Goal: Task Accomplishment & Management: Manage account settings

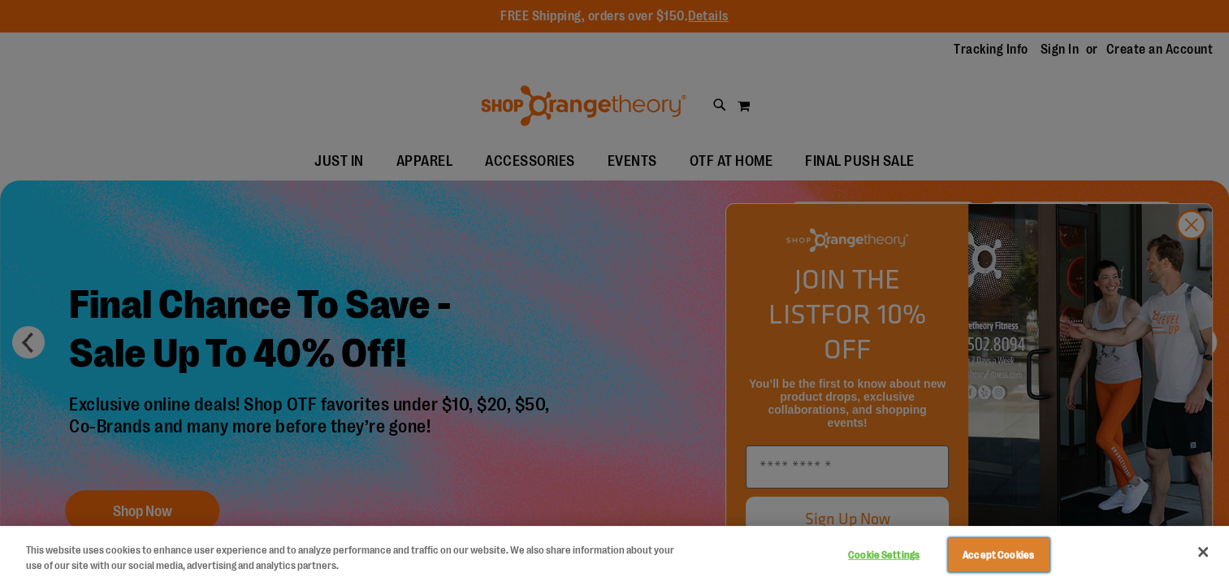
click at [981, 560] on button "Accept Cookies" at bounding box center [999, 555] width 102 height 34
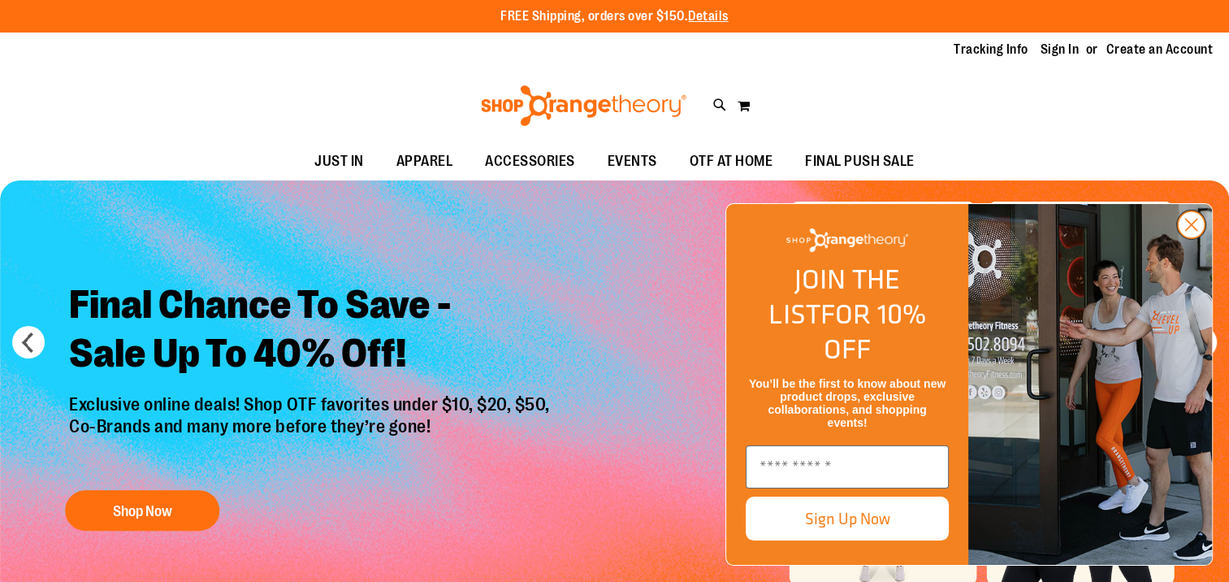
click at [1192, 238] on circle "Close dialog" at bounding box center [1191, 224] width 27 height 27
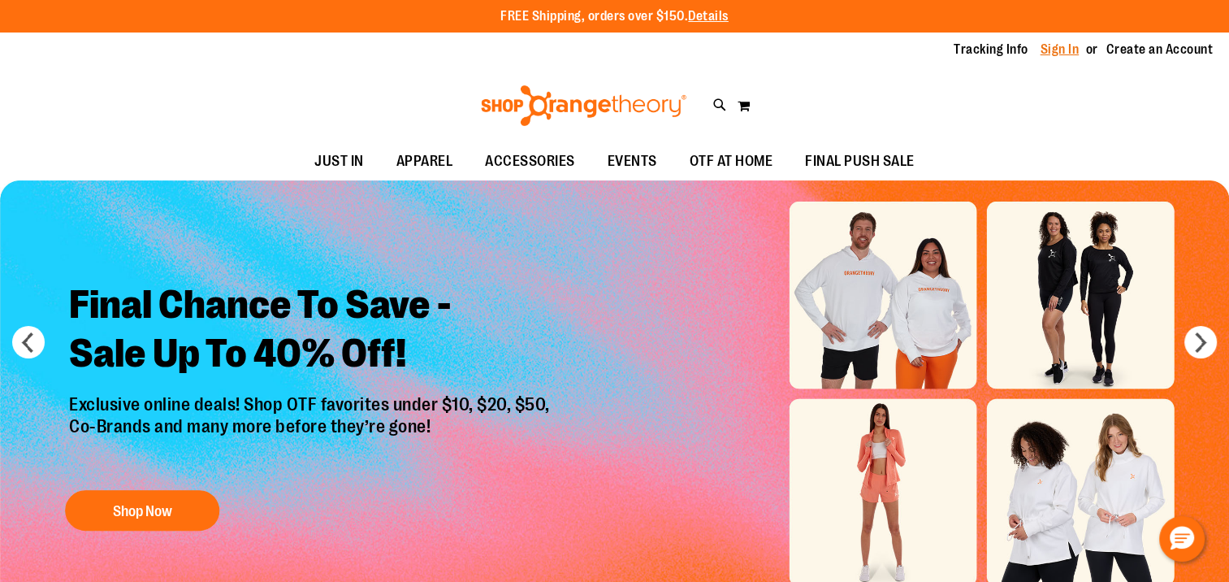
click at [1053, 49] on link "Sign In" at bounding box center [1059, 50] width 39 height 18
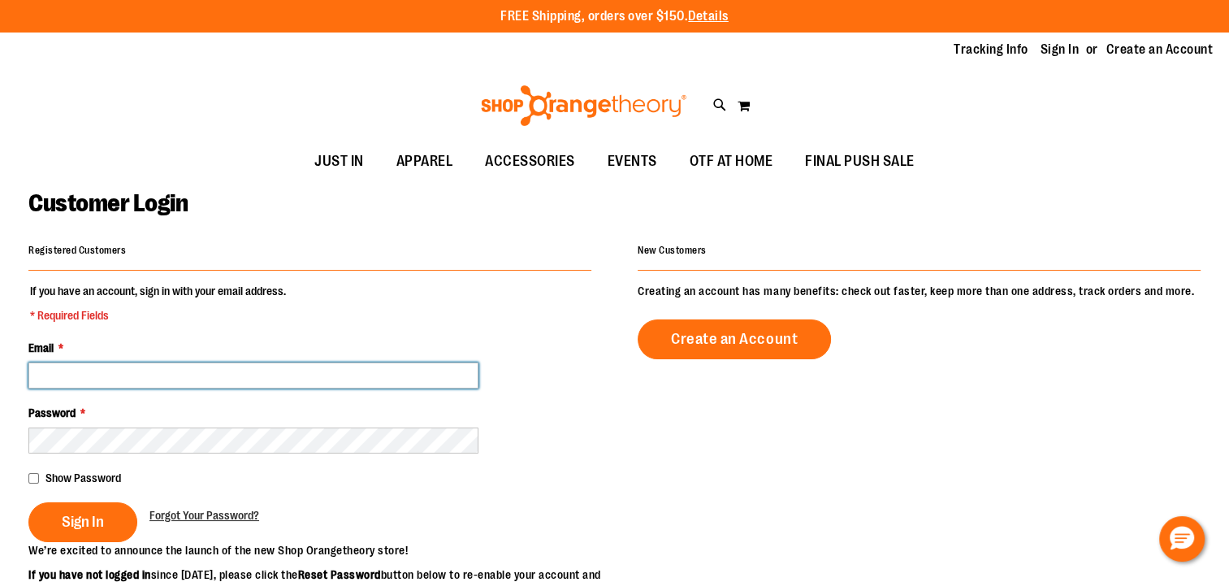
click at [230, 374] on input "Email *" at bounding box center [253, 375] width 450 height 26
type input "**********"
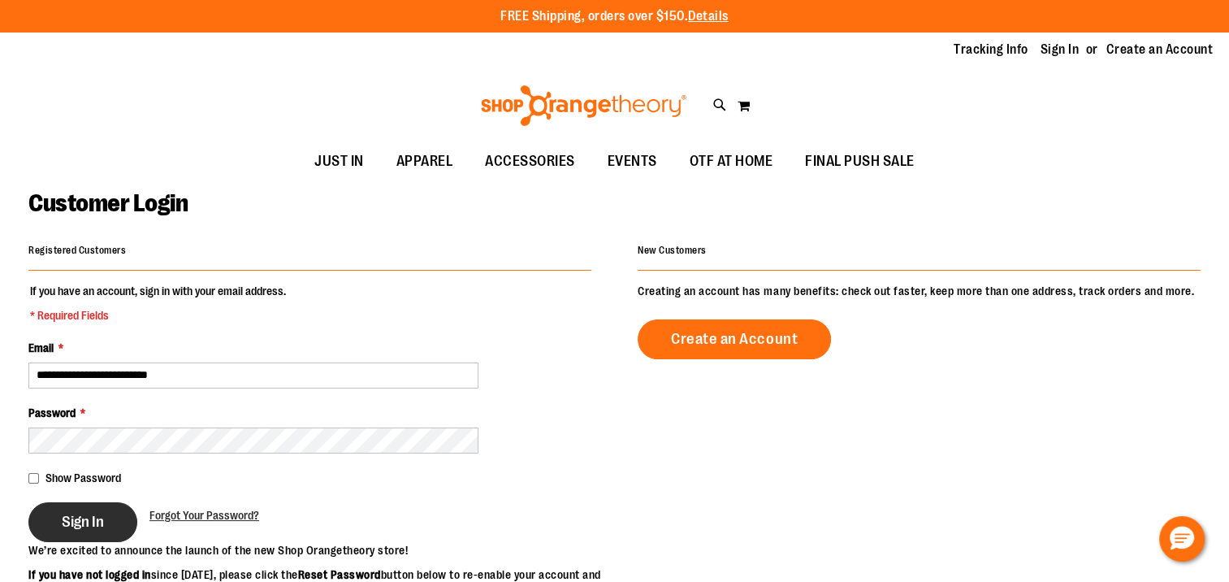
click at [85, 517] on span "Sign In" at bounding box center [83, 522] width 42 height 18
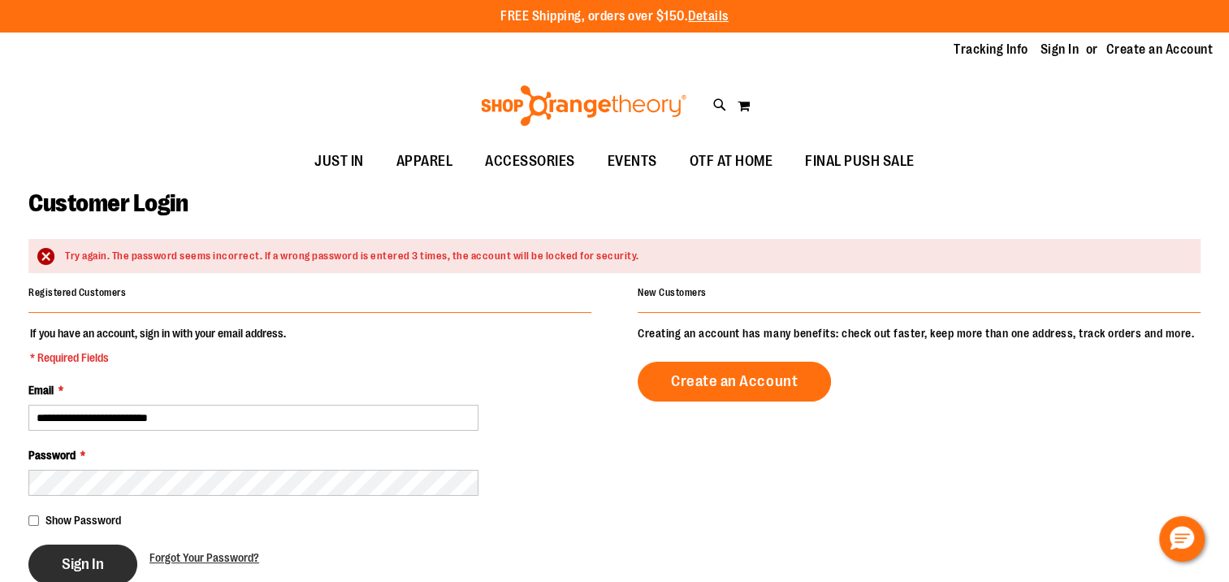
click at [110, 551] on button "Sign In" at bounding box center [82, 564] width 109 height 40
